Goal: Find specific page/section: Find specific page/section

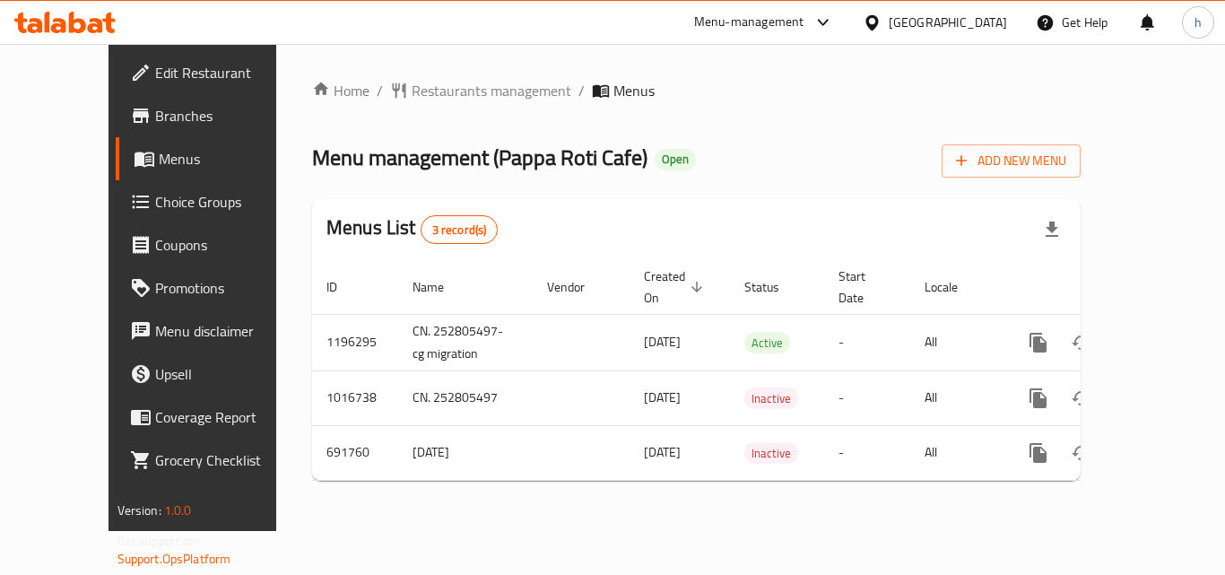
click at [978, 23] on div "United Arab Emirates" at bounding box center [948, 23] width 118 height 20
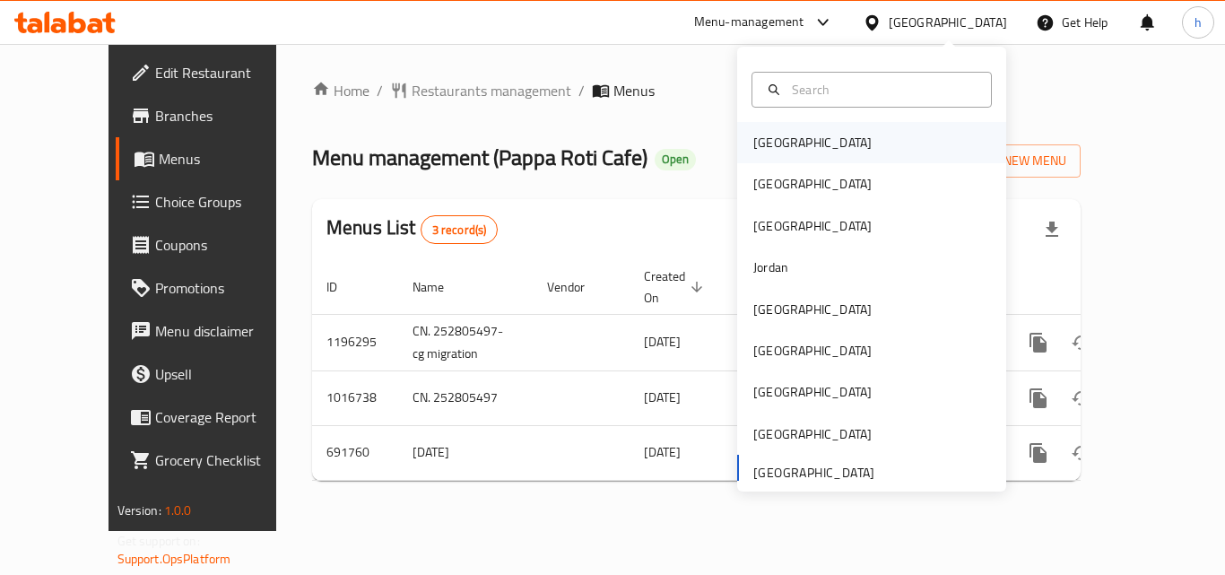
click at [811, 134] on div "[GEOGRAPHIC_DATA]" at bounding box center [871, 142] width 269 height 41
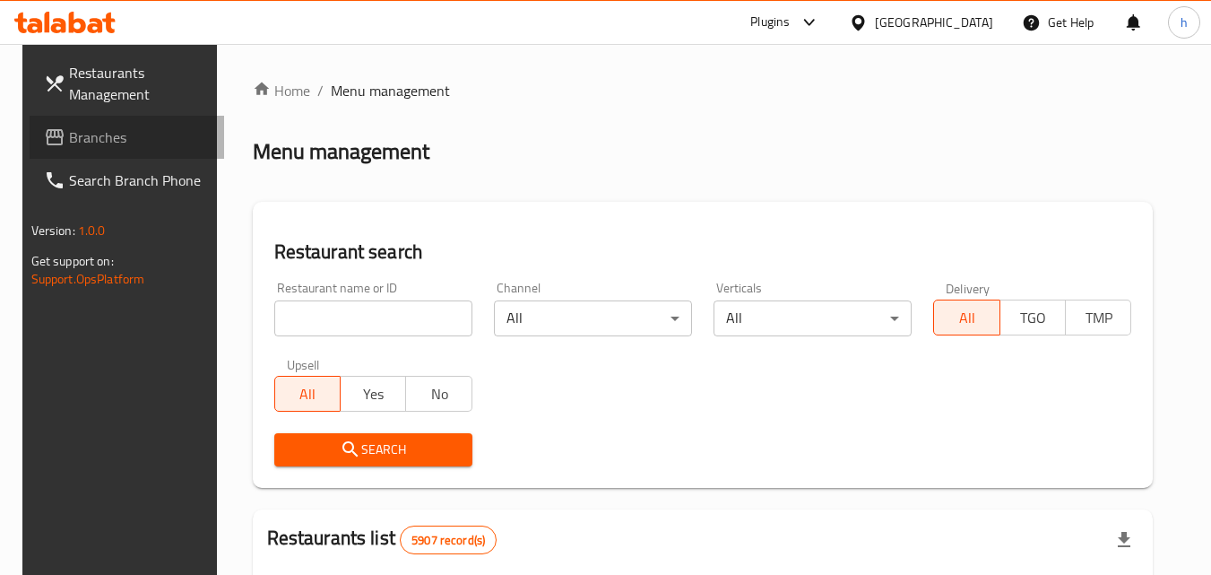
click at [69, 133] on span "Branches" at bounding box center [140, 137] width 142 height 22
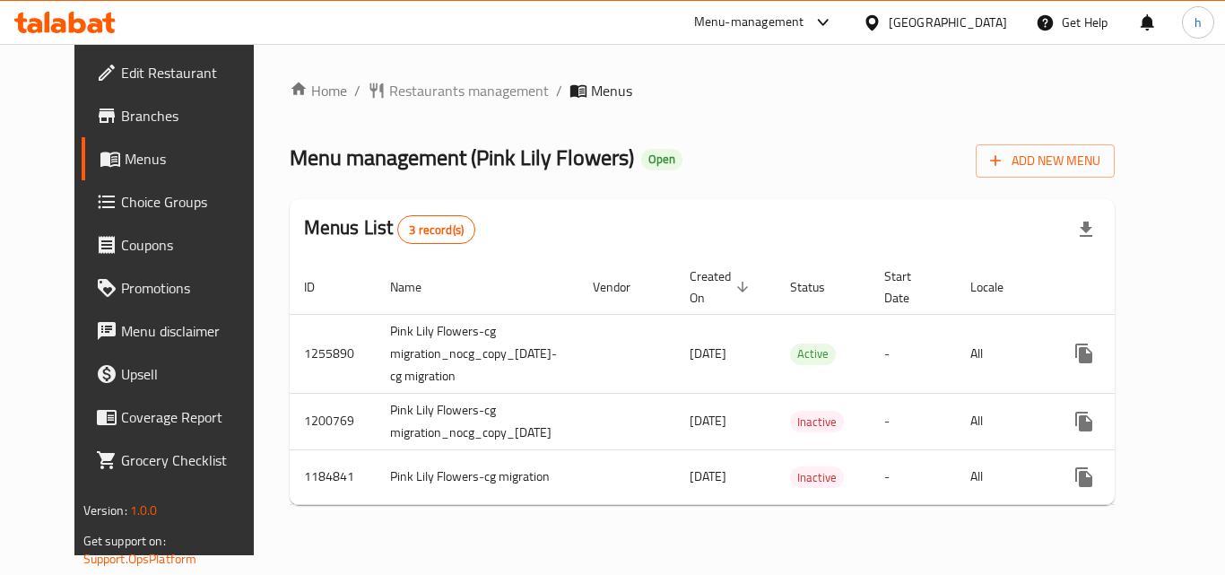
click at [966, 18] on div "[GEOGRAPHIC_DATA]" at bounding box center [948, 23] width 118 height 20
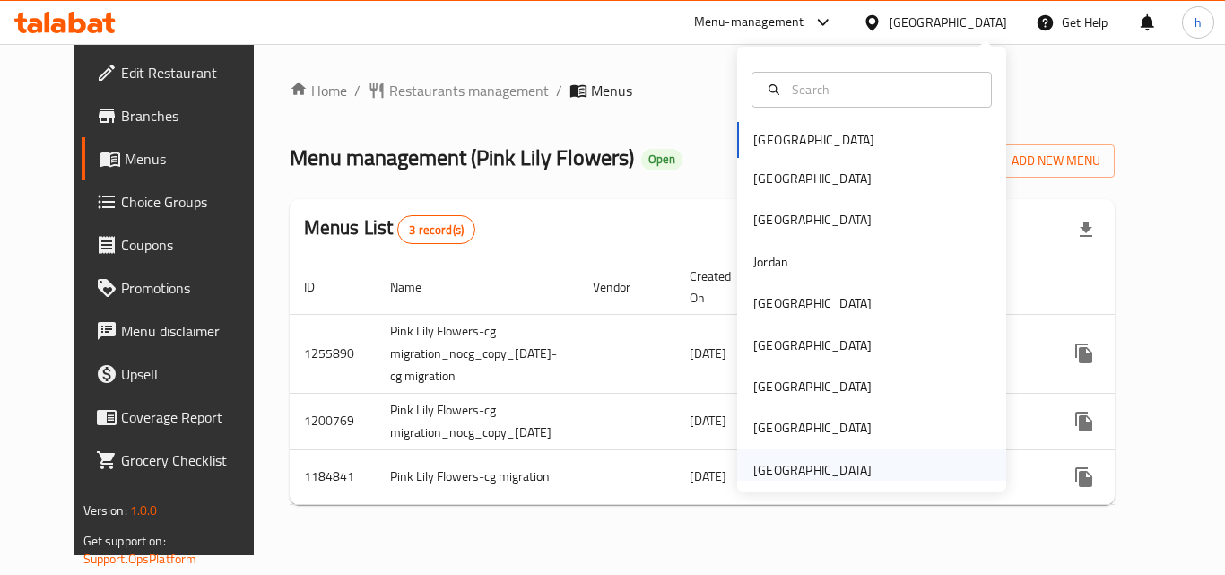
click at [795, 465] on div "United Arab Emirates" at bounding box center [812, 470] width 118 height 20
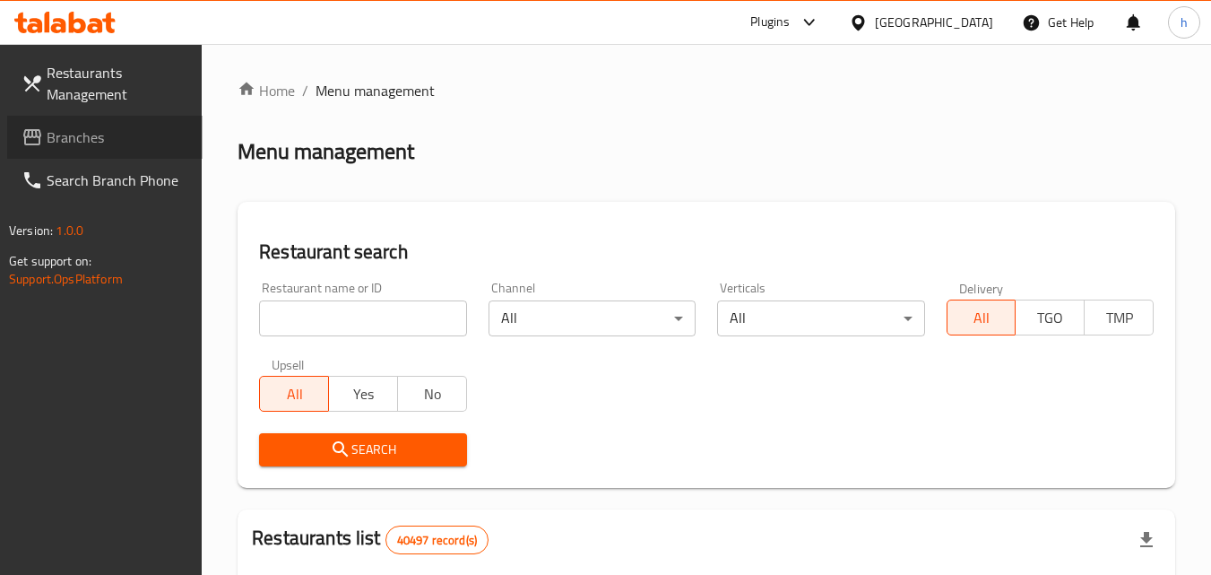
click at [90, 135] on span "Branches" at bounding box center [118, 137] width 142 height 22
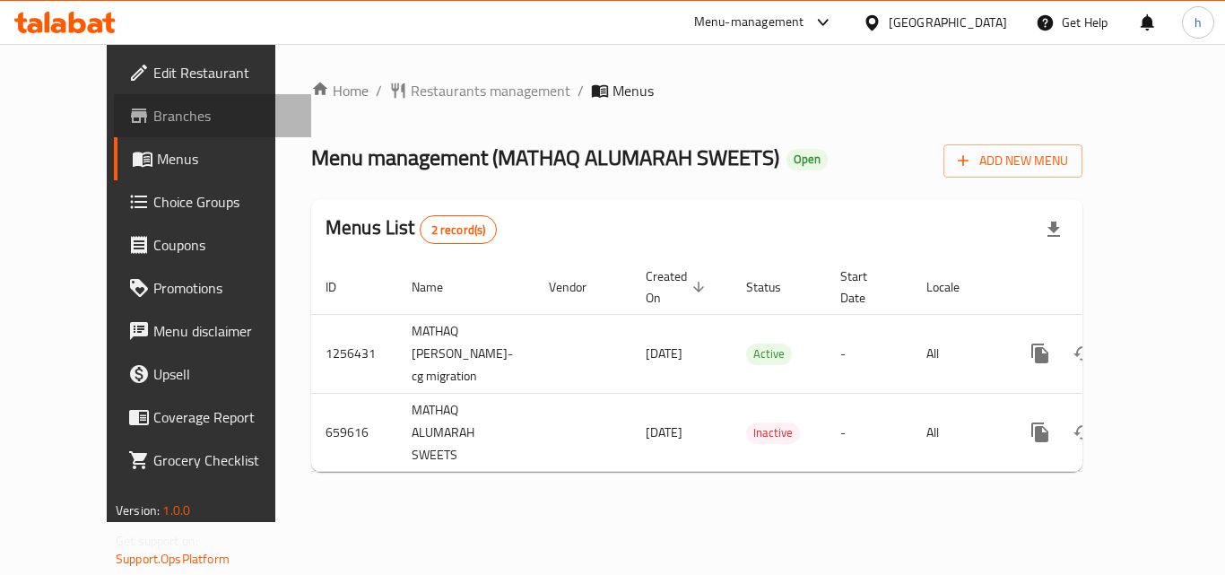
click at [153, 115] on span "Branches" at bounding box center [224, 116] width 143 height 22
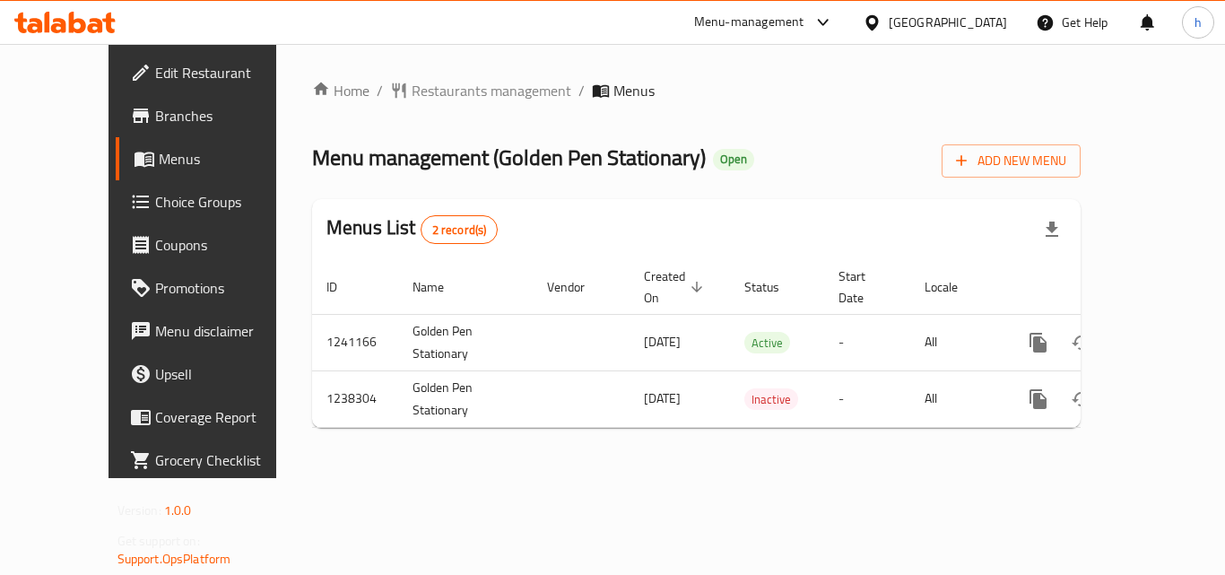
click at [116, 102] on link "Branches" at bounding box center [214, 115] width 197 height 43
click at [993, 19] on div "[GEOGRAPHIC_DATA]" at bounding box center [948, 23] width 118 height 20
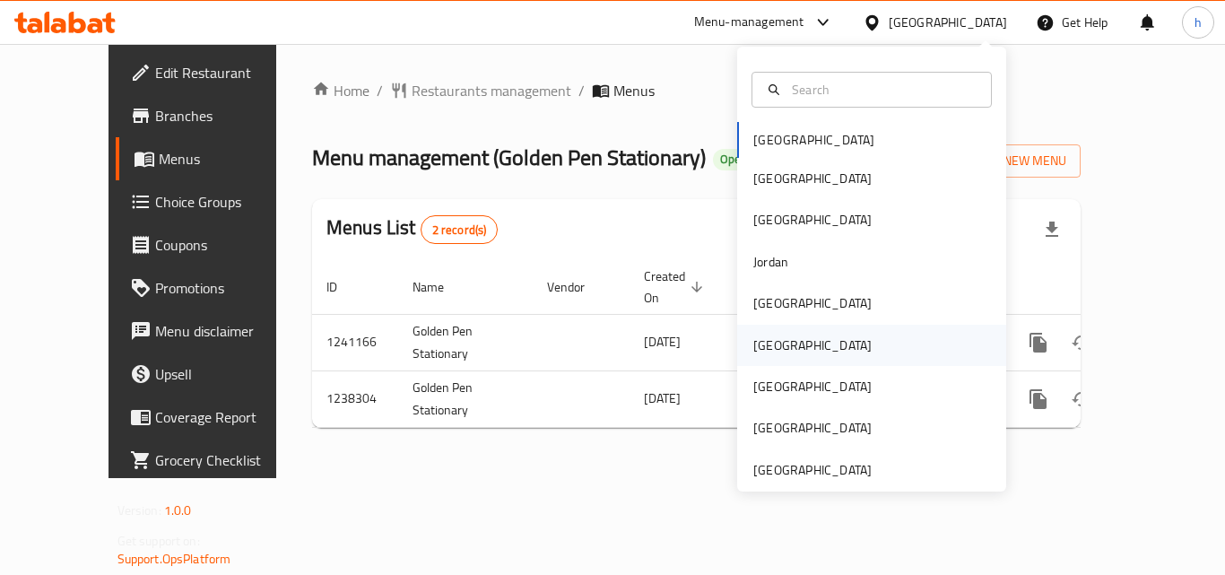
click at [820, 352] on div "[GEOGRAPHIC_DATA]" at bounding box center [871, 345] width 269 height 41
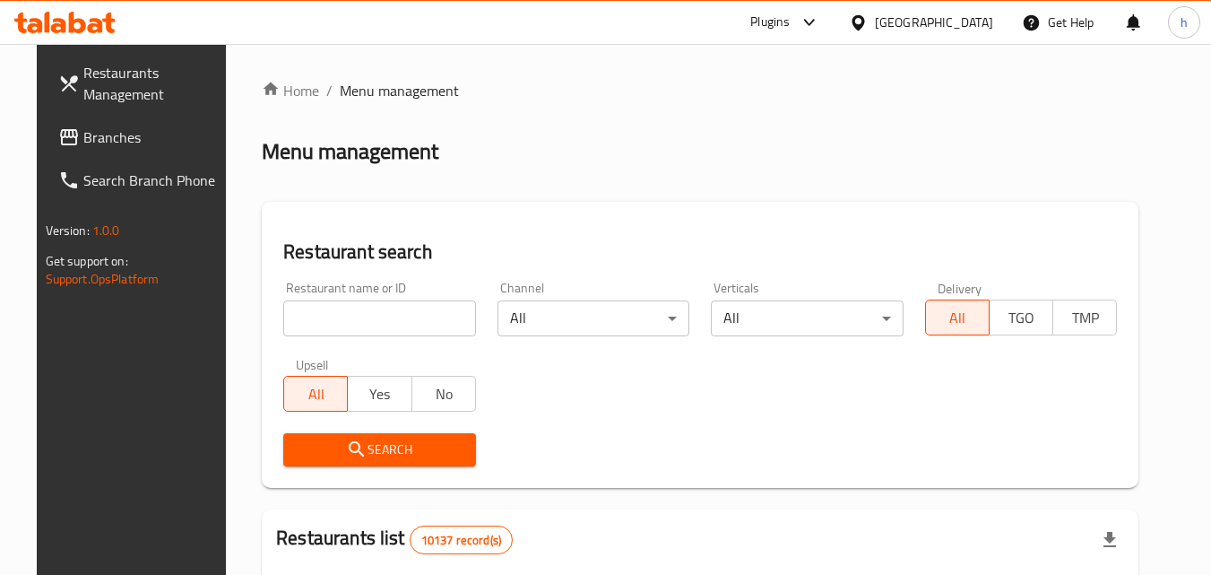
click at [117, 135] on span "Branches" at bounding box center [154, 137] width 142 height 22
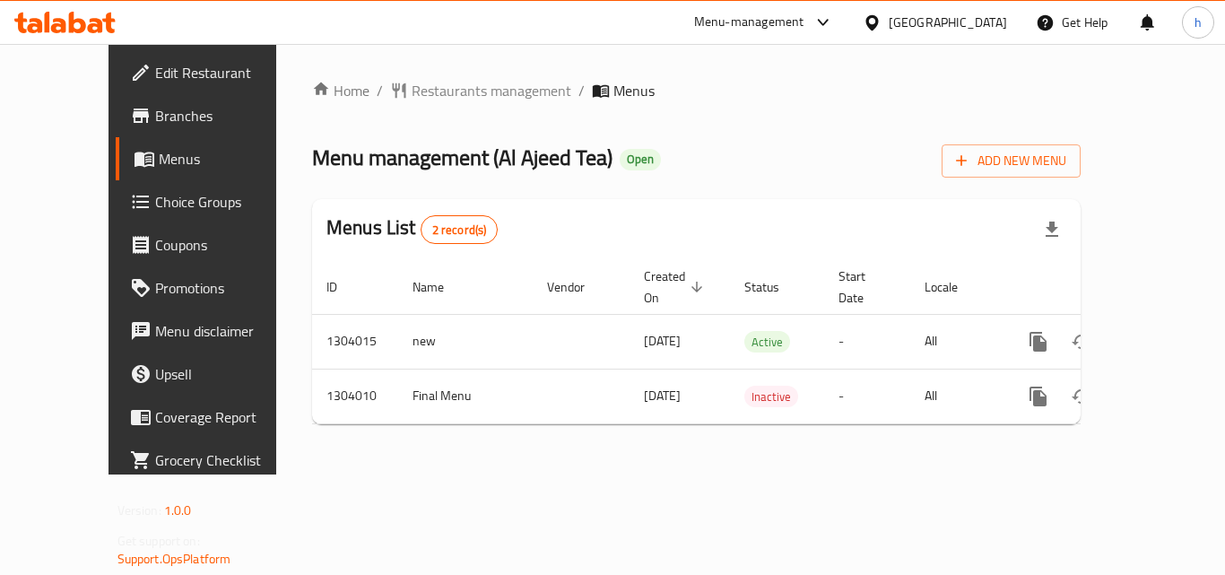
click at [995, 25] on div "[GEOGRAPHIC_DATA]" at bounding box center [948, 23] width 118 height 20
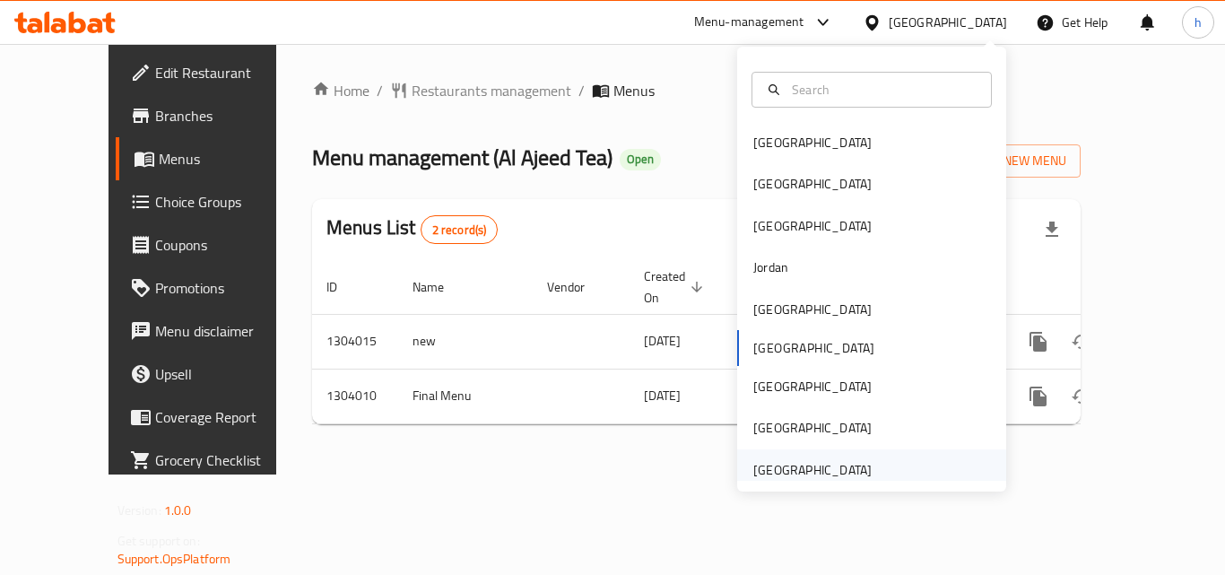
click at [829, 461] on div "[GEOGRAPHIC_DATA]" at bounding box center [812, 470] width 118 height 20
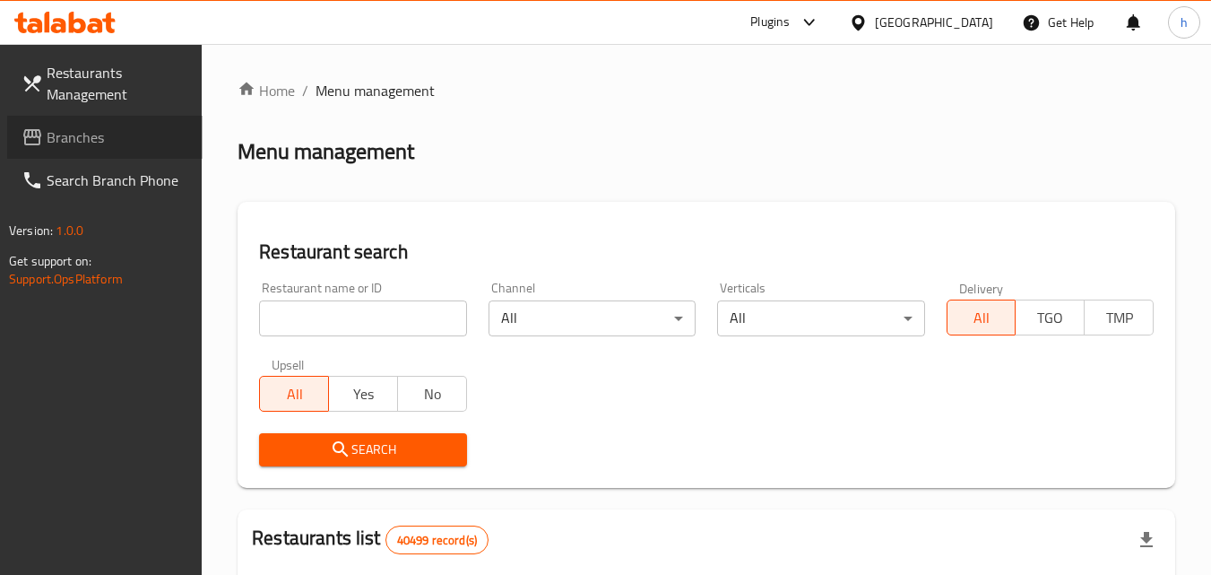
click at [70, 134] on span "Branches" at bounding box center [118, 137] width 142 height 22
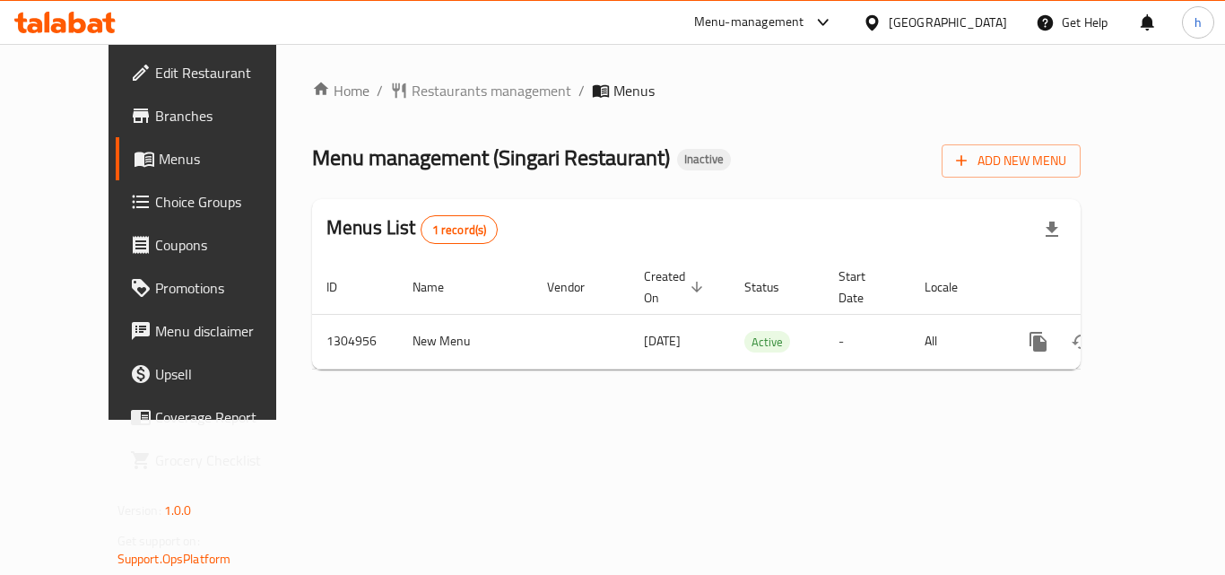
click at [155, 116] on span "Branches" at bounding box center [226, 116] width 143 height 22
click at [155, 117] on span "Branches" at bounding box center [226, 116] width 143 height 22
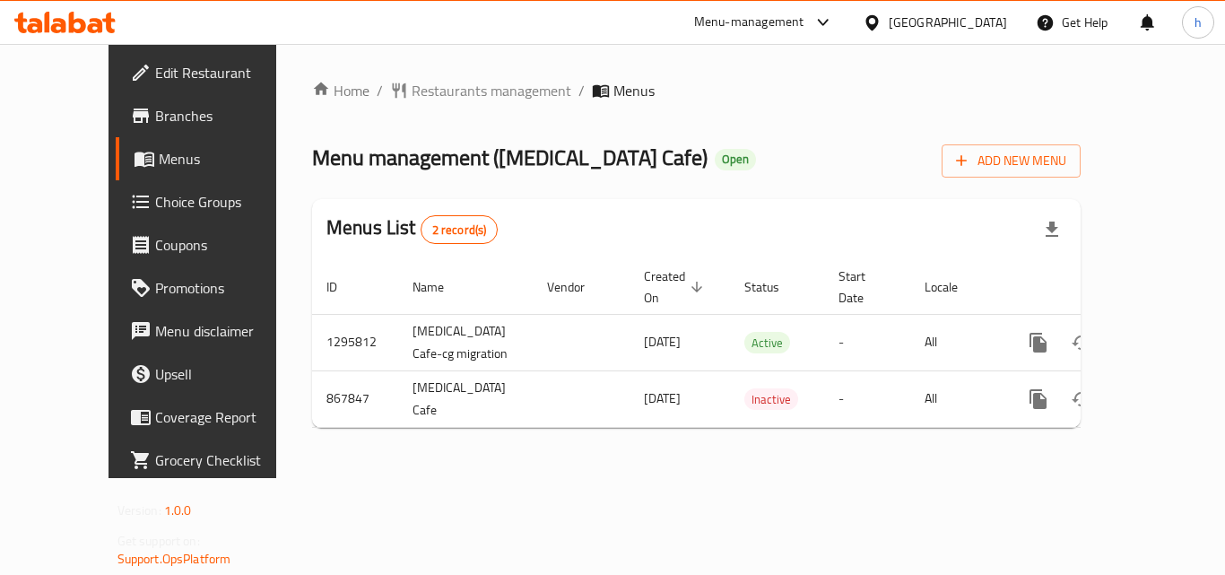
click at [933, 36] on div "[GEOGRAPHIC_DATA]" at bounding box center [934, 22] width 173 height 43
click at [923, 27] on div "[GEOGRAPHIC_DATA]" at bounding box center [948, 23] width 118 height 20
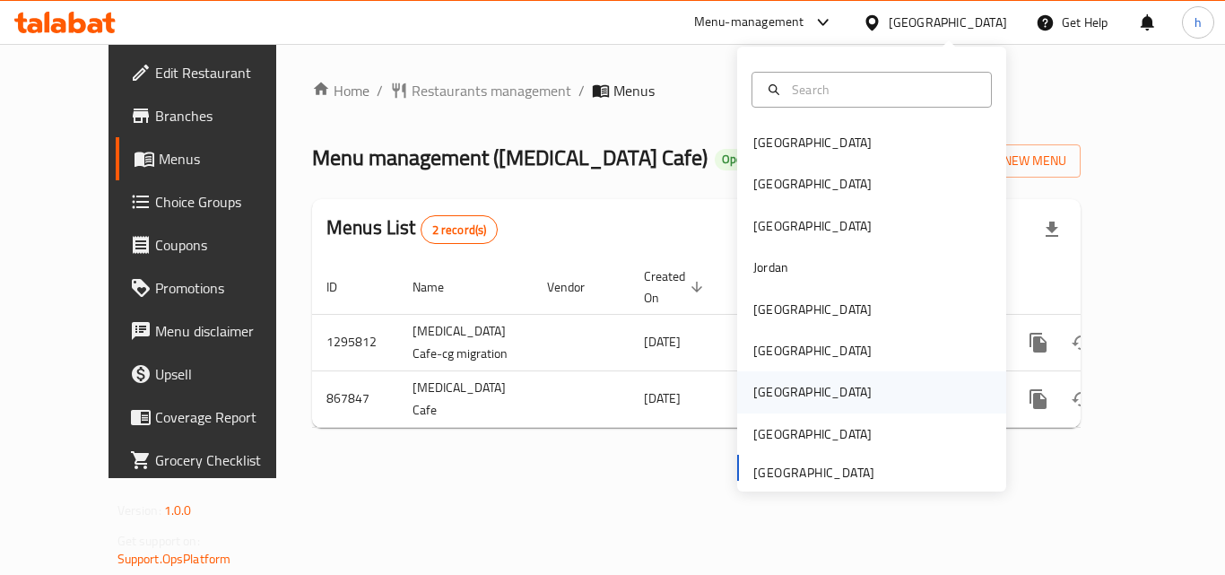
click at [795, 388] on div "Qatar" at bounding box center [871, 391] width 269 height 41
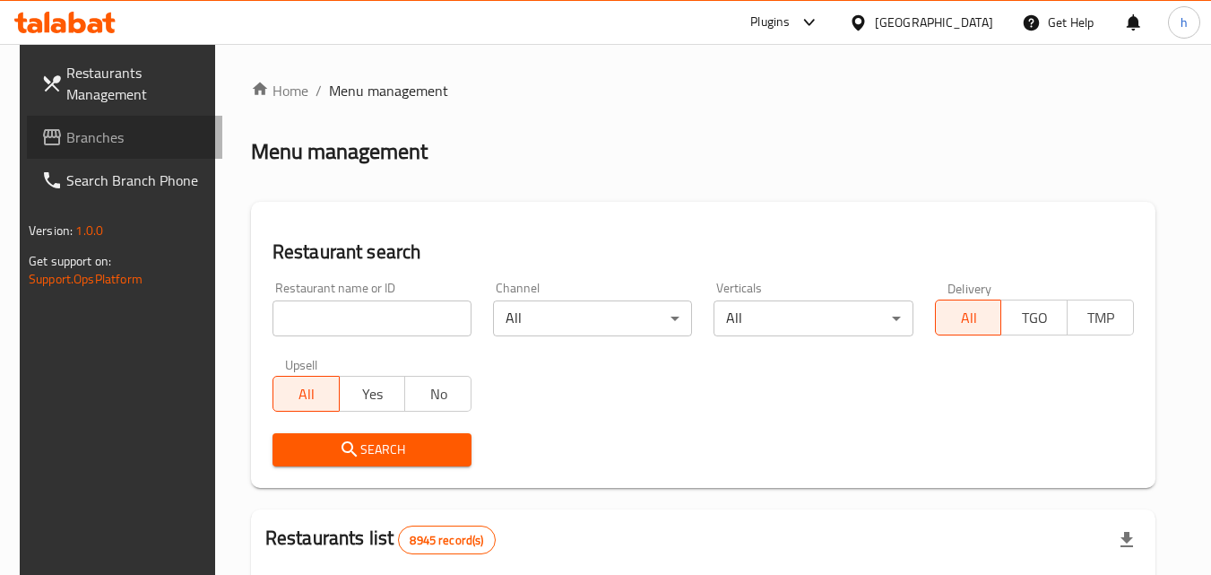
click at [66, 137] on span "Branches" at bounding box center [137, 137] width 142 height 22
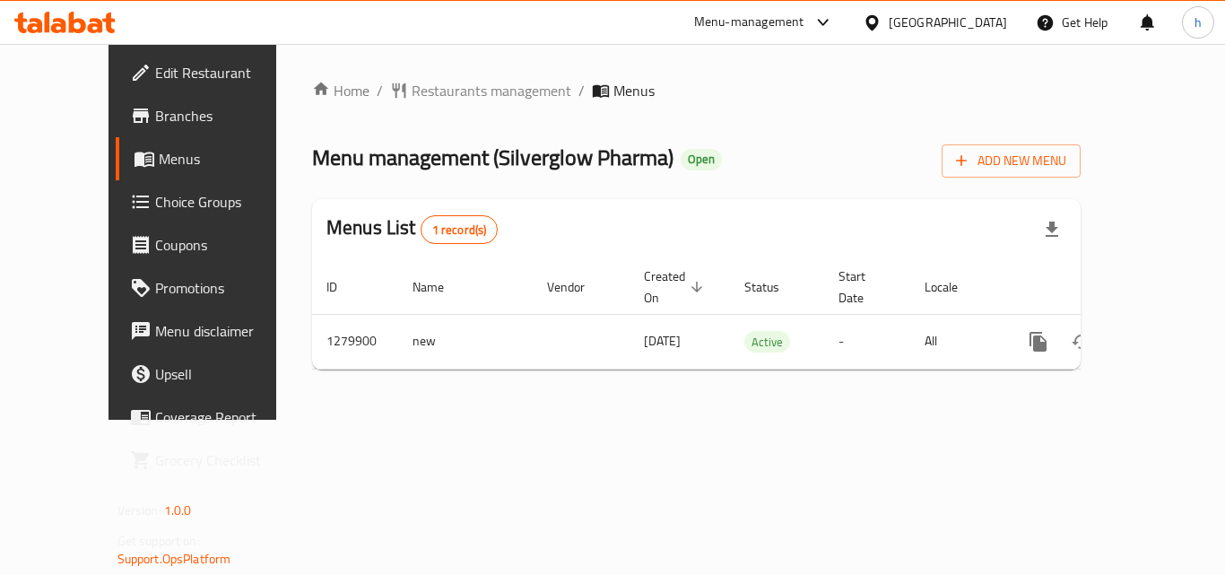
click at [981, 30] on div "Qatar" at bounding box center [948, 23] width 118 height 20
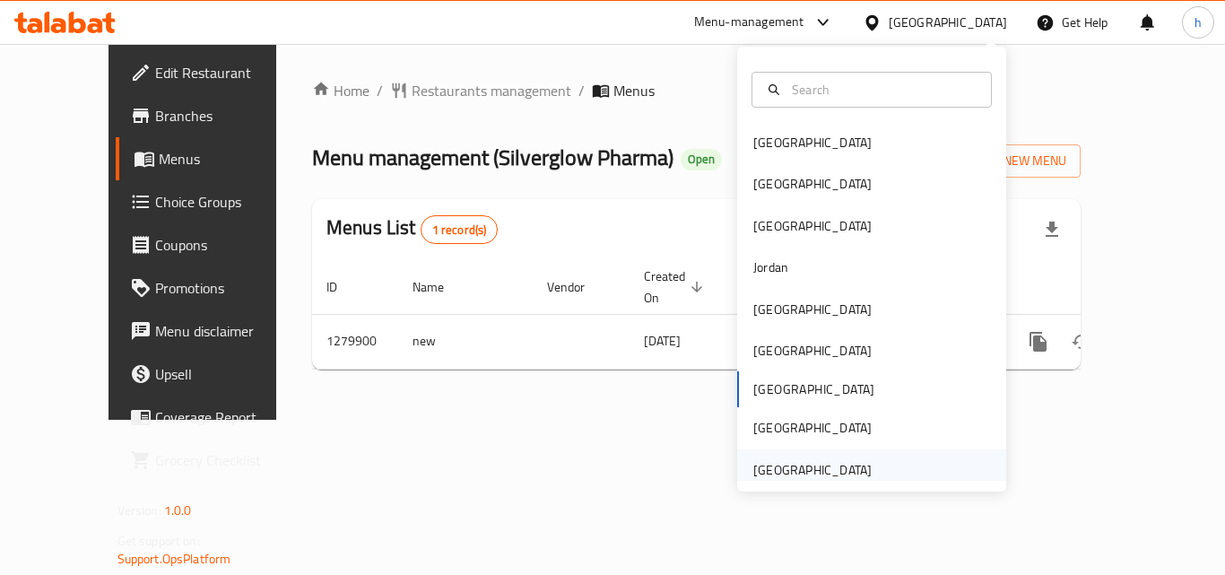
click at [840, 467] on div "[GEOGRAPHIC_DATA]" at bounding box center [812, 470] width 118 height 20
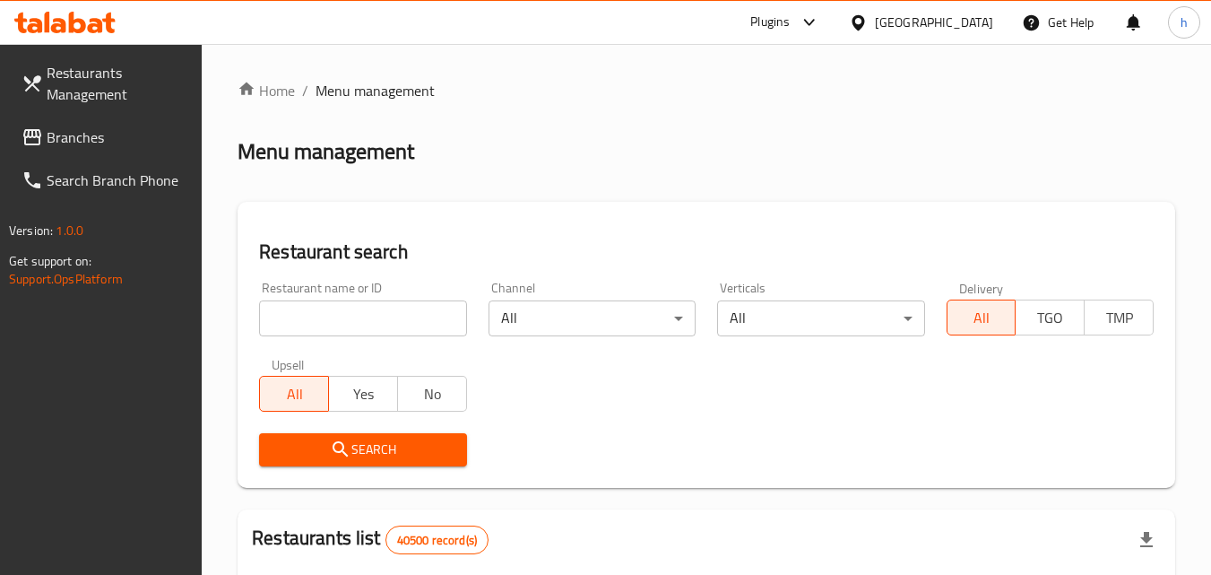
click at [109, 139] on span "Branches" at bounding box center [118, 137] width 142 height 22
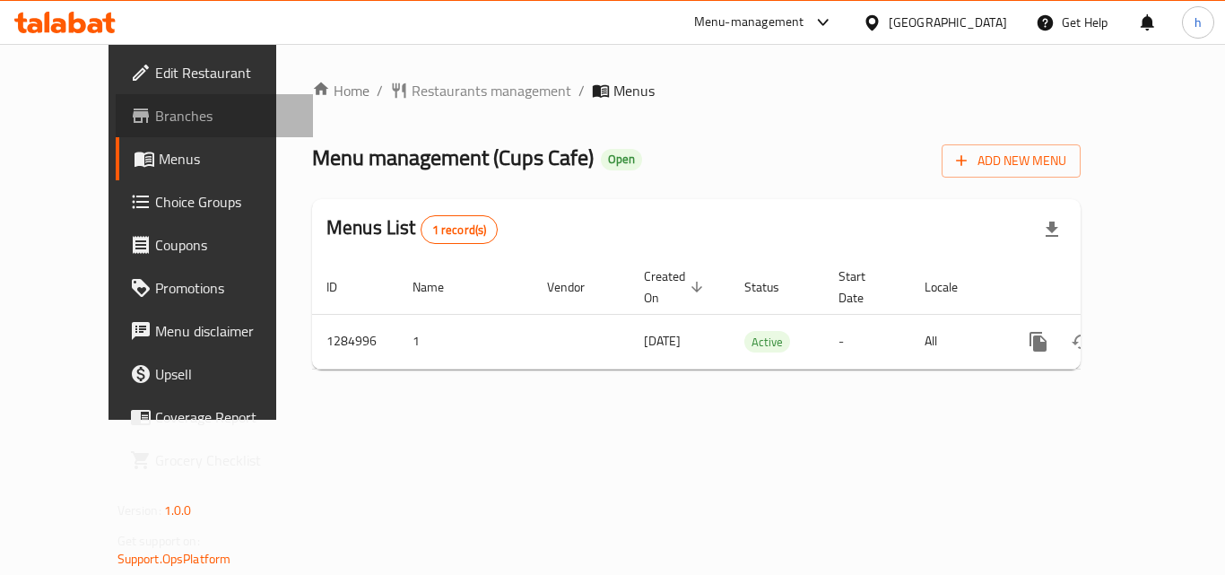
click at [155, 112] on span "Branches" at bounding box center [226, 116] width 143 height 22
